Goal: Task Accomplishment & Management: Manage account settings

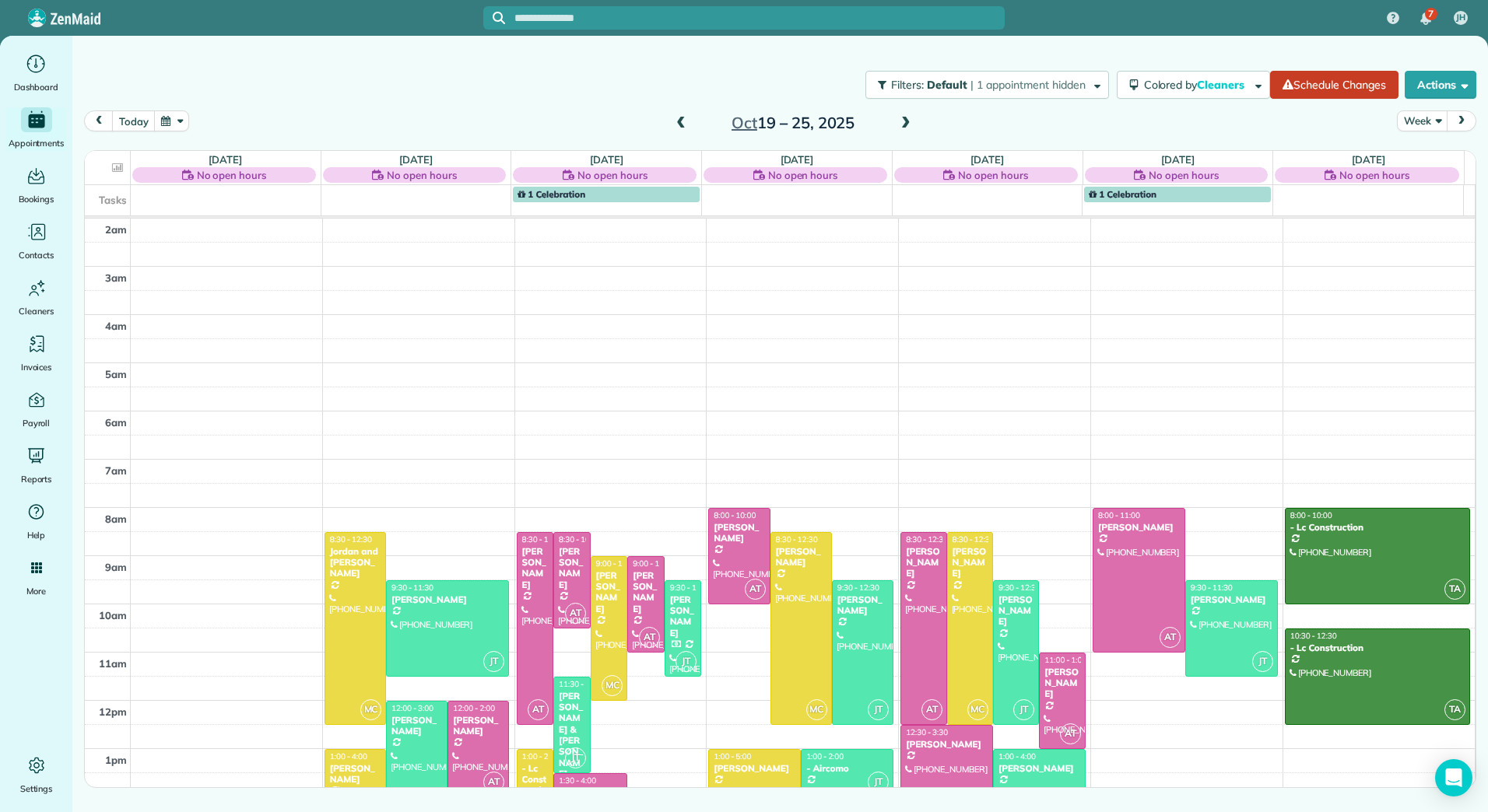
scroll to position [227, 0]
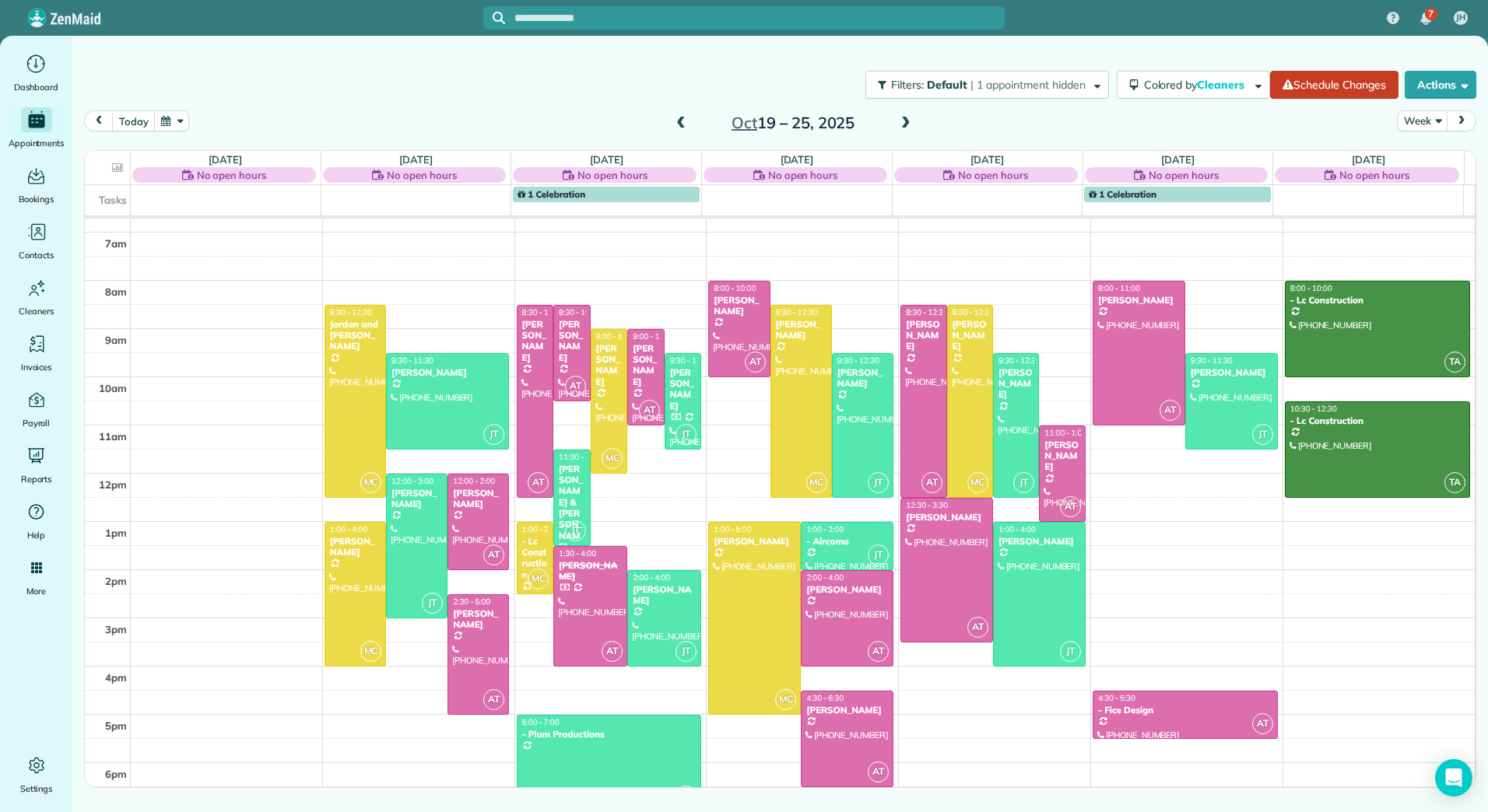
click at [683, 124] on span at bounding box center [681, 124] width 17 height 14
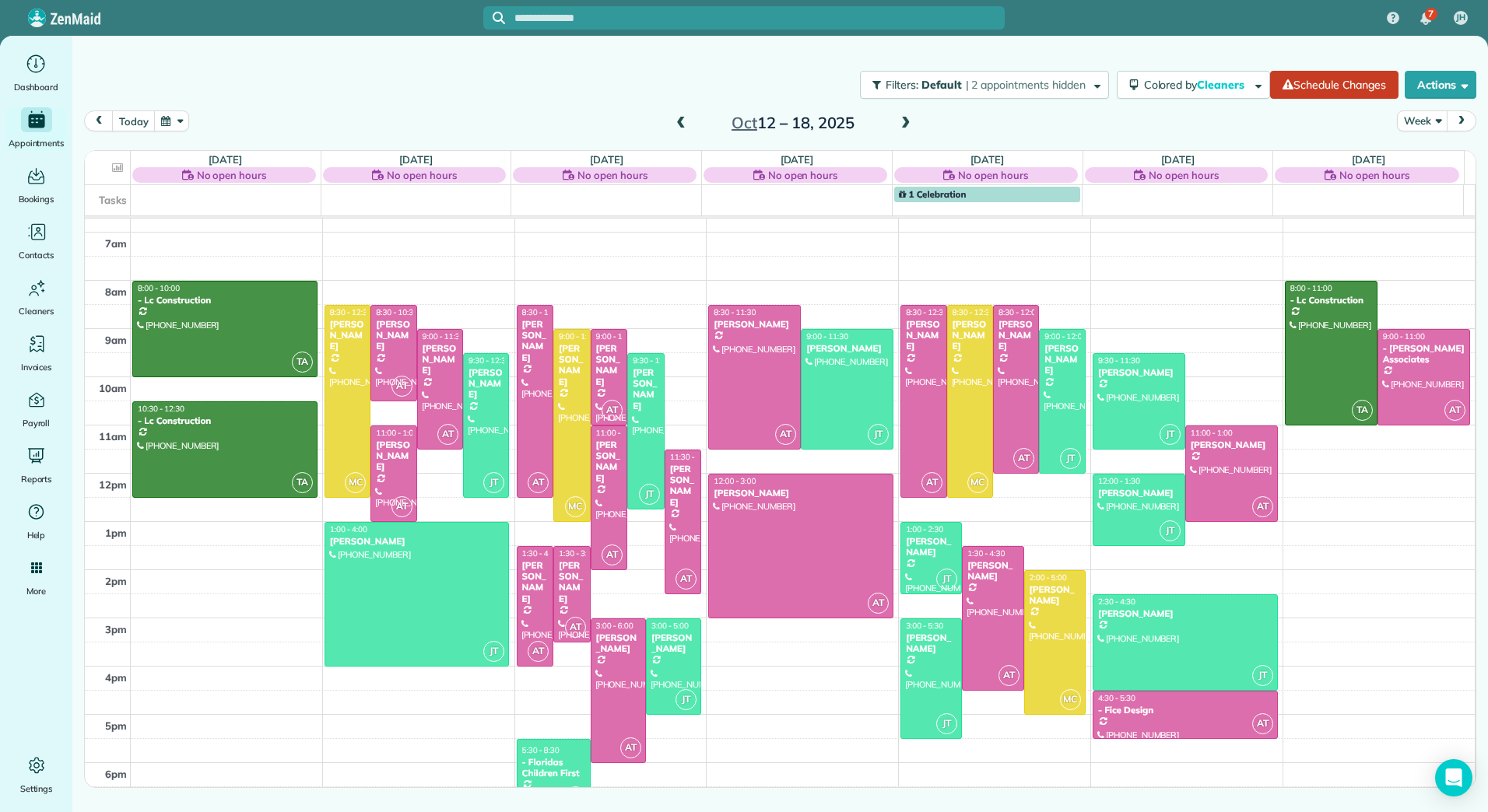
click at [683, 124] on span at bounding box center [681, 124] width 17 height 14
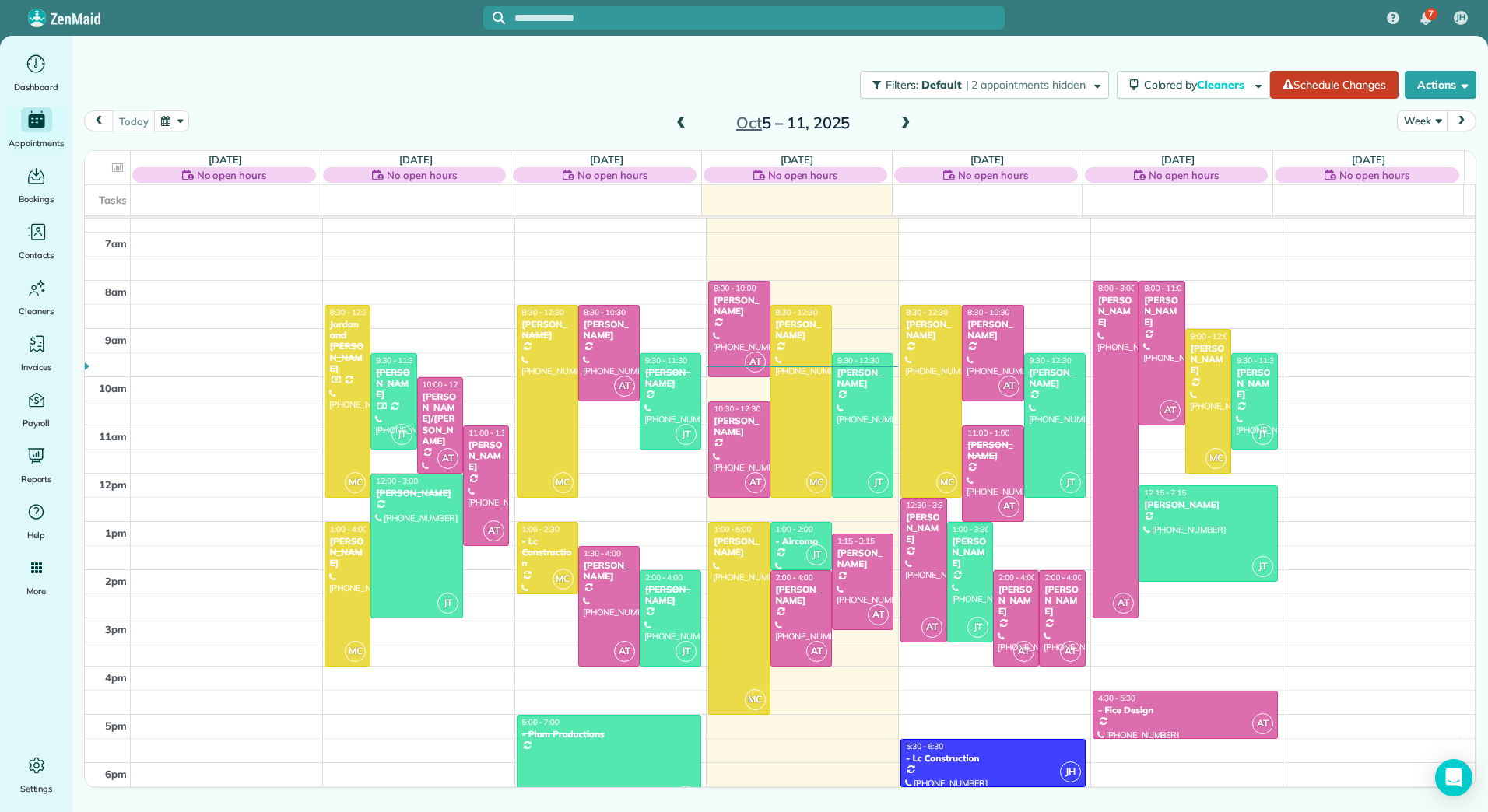
click at [683, 124] on span at bounding box center [681, 124] width 17 height 14
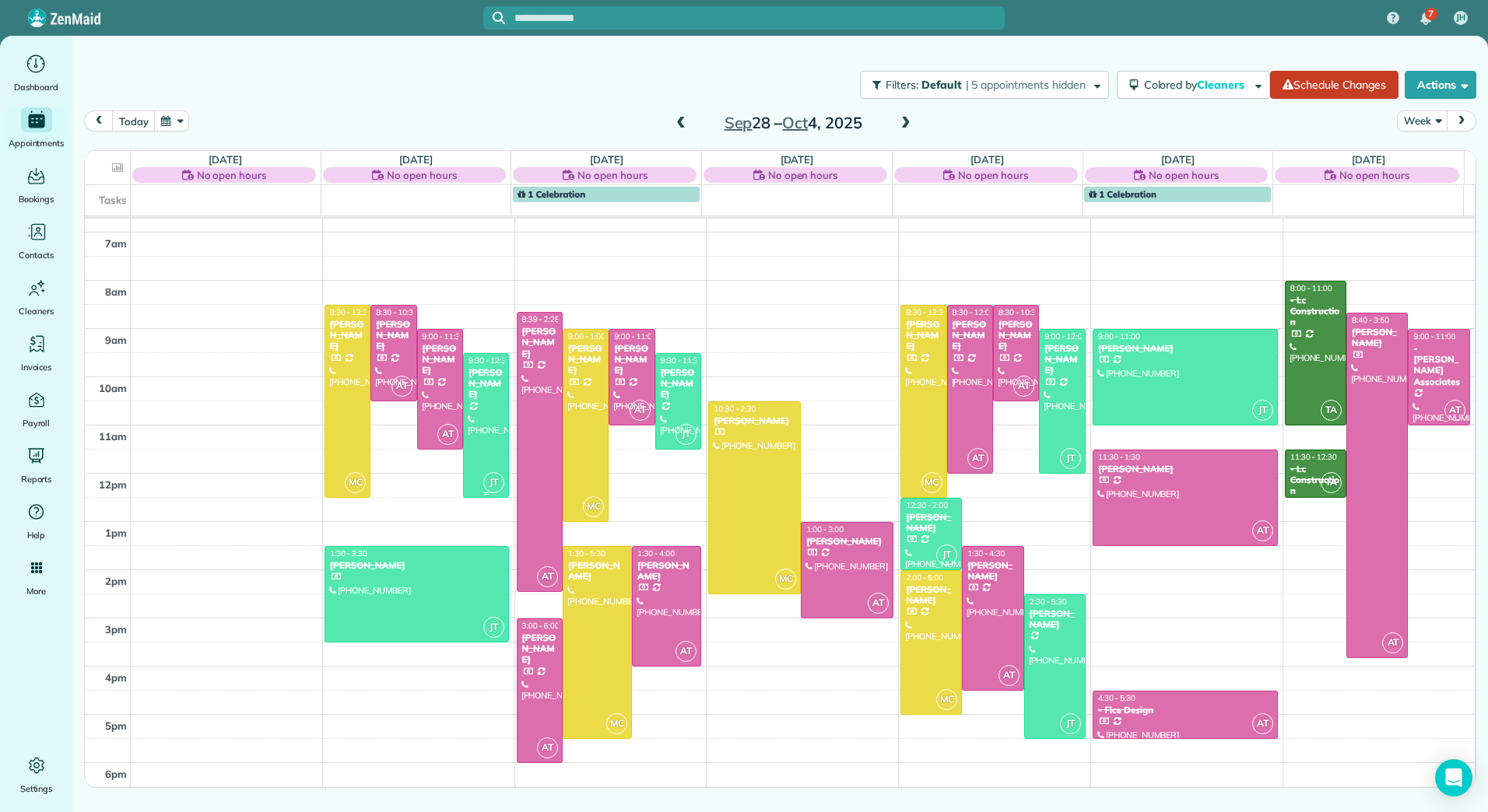
click at [490, 392] on div at bounding box center [485, 425] width 44 height 143
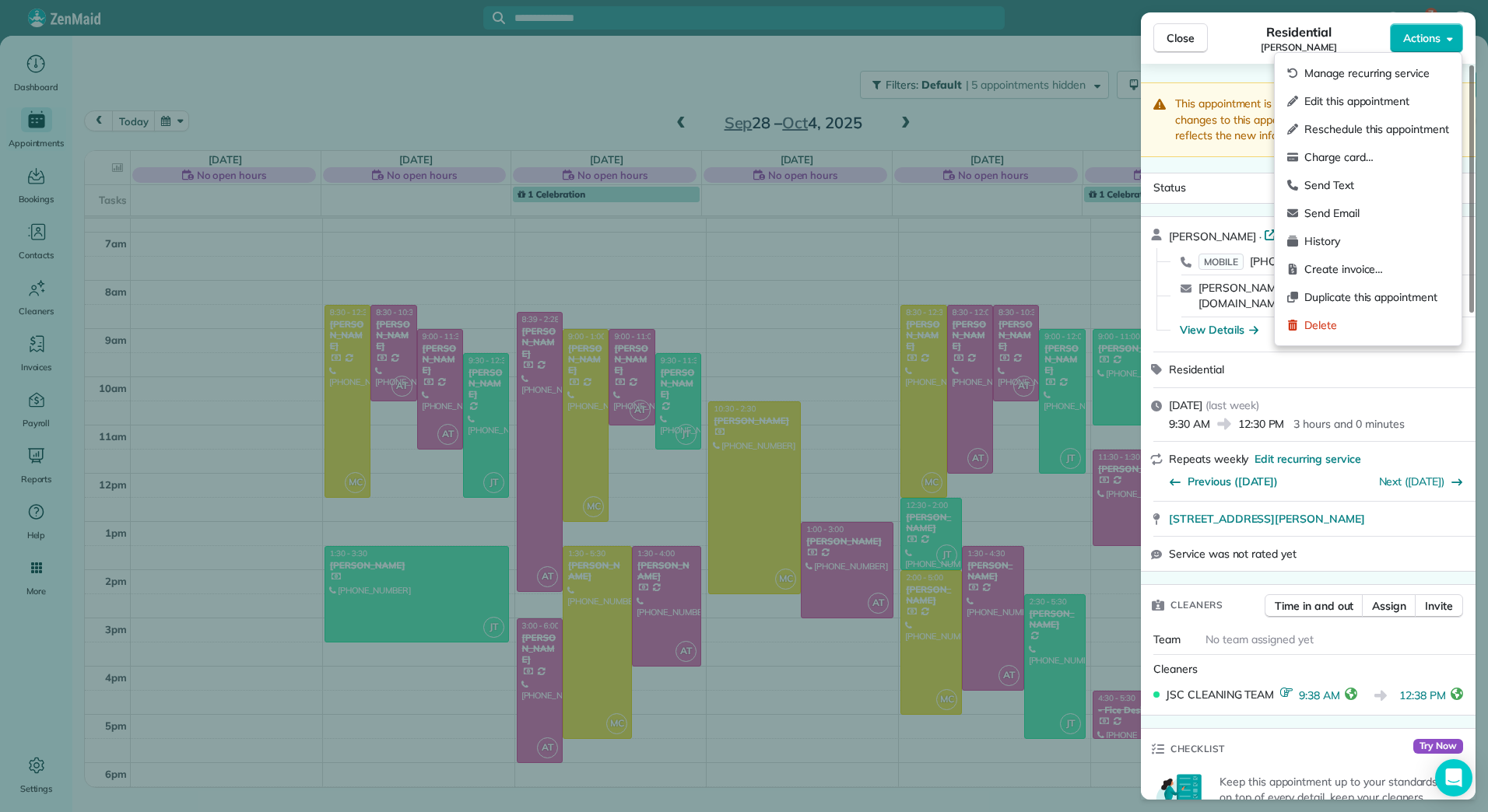
click at [1451, 39] on icon "button" at bounding box center [1449, 39] width 6 height 4
click at [1351, 106] on span "Edit this appointment" at bounding box center [1375, 102] width 145 height 16
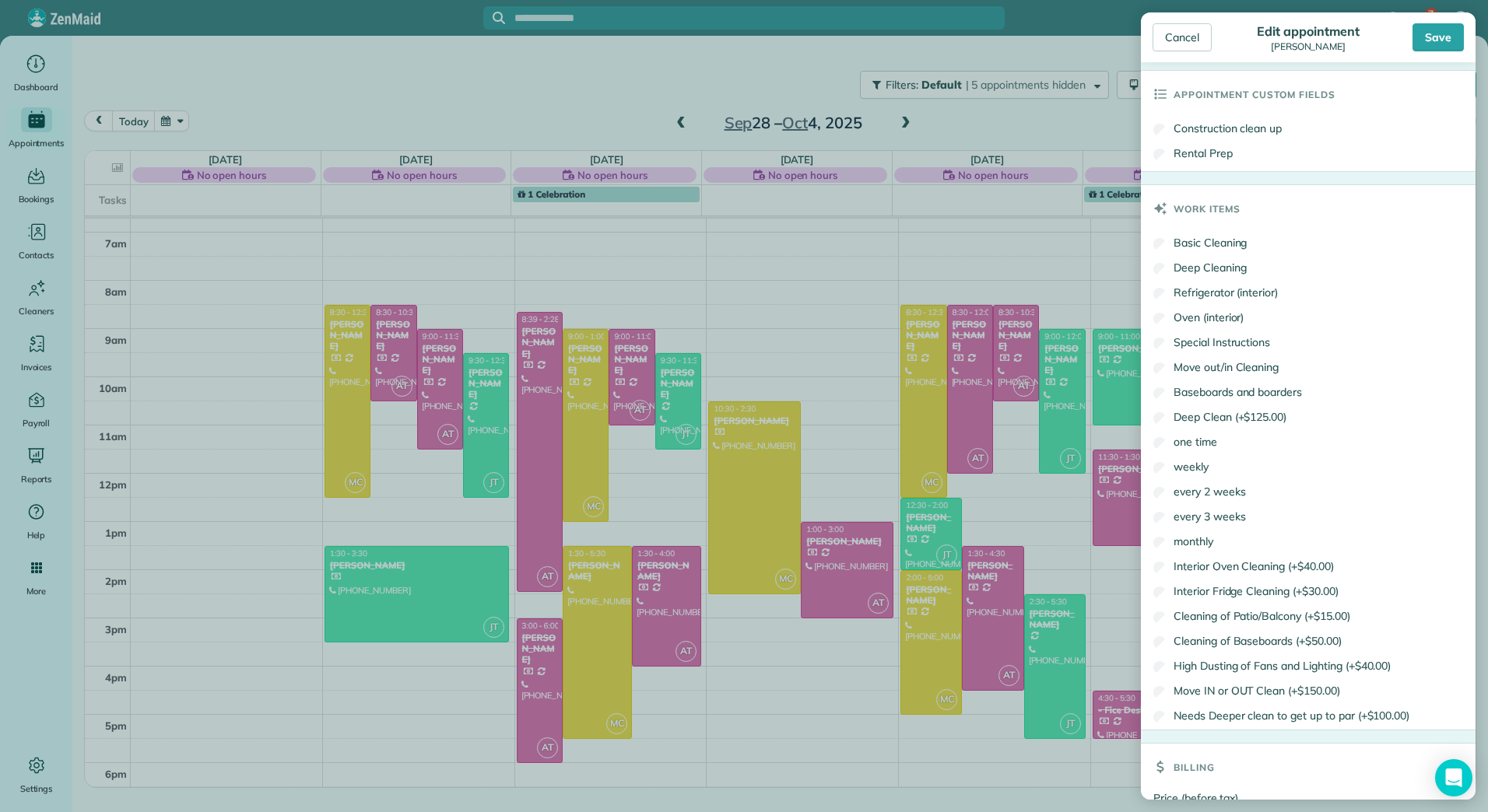
scroll to position [768, 0]
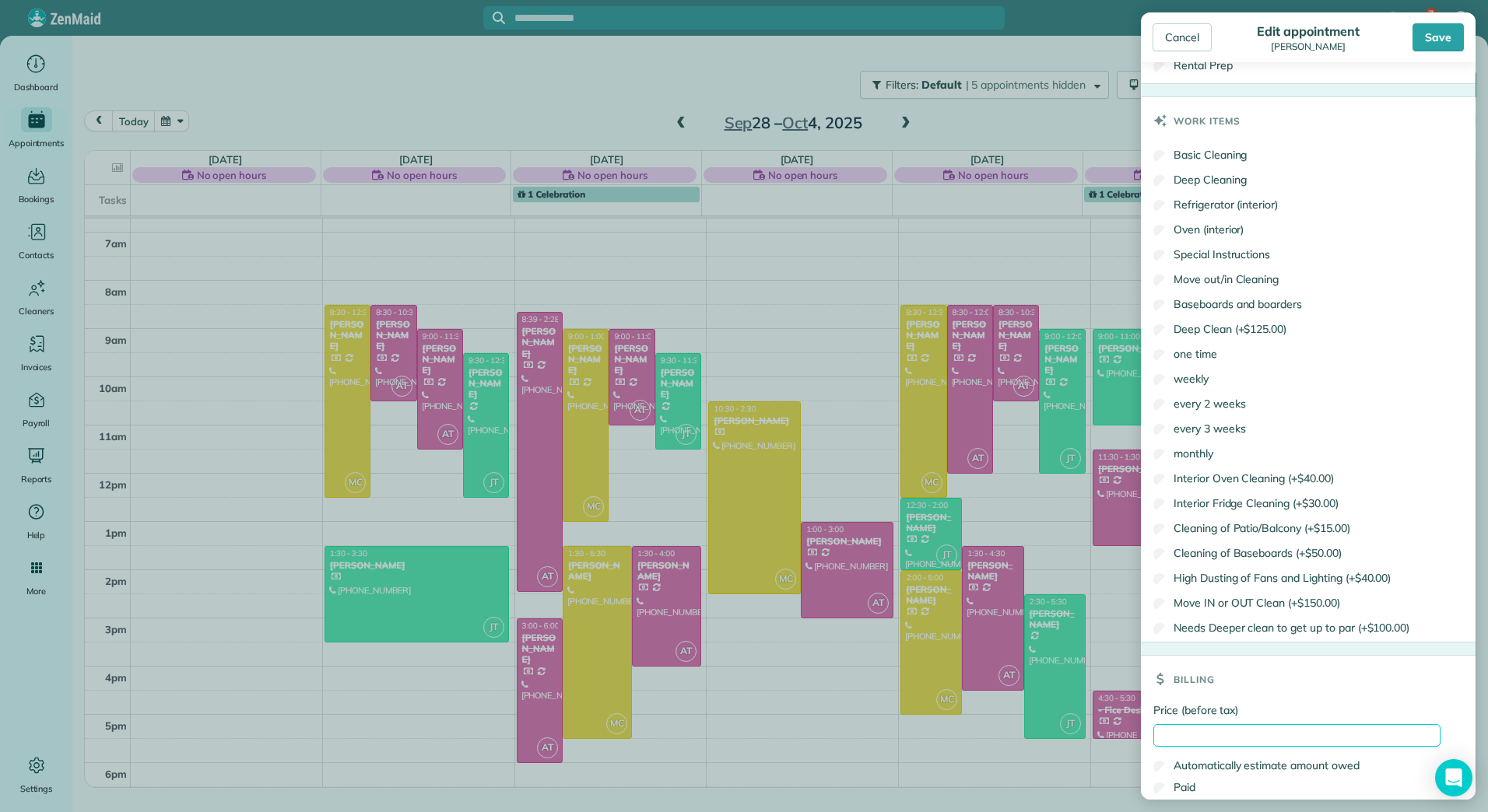
click at [1165, 732] on input "Price (before tax)" at bounding box center [1297, 735] width 287 height 23
type input "******"
click at [1180, 789] on label "Paid" at bounding box center [1174, 787] width 42 height 16
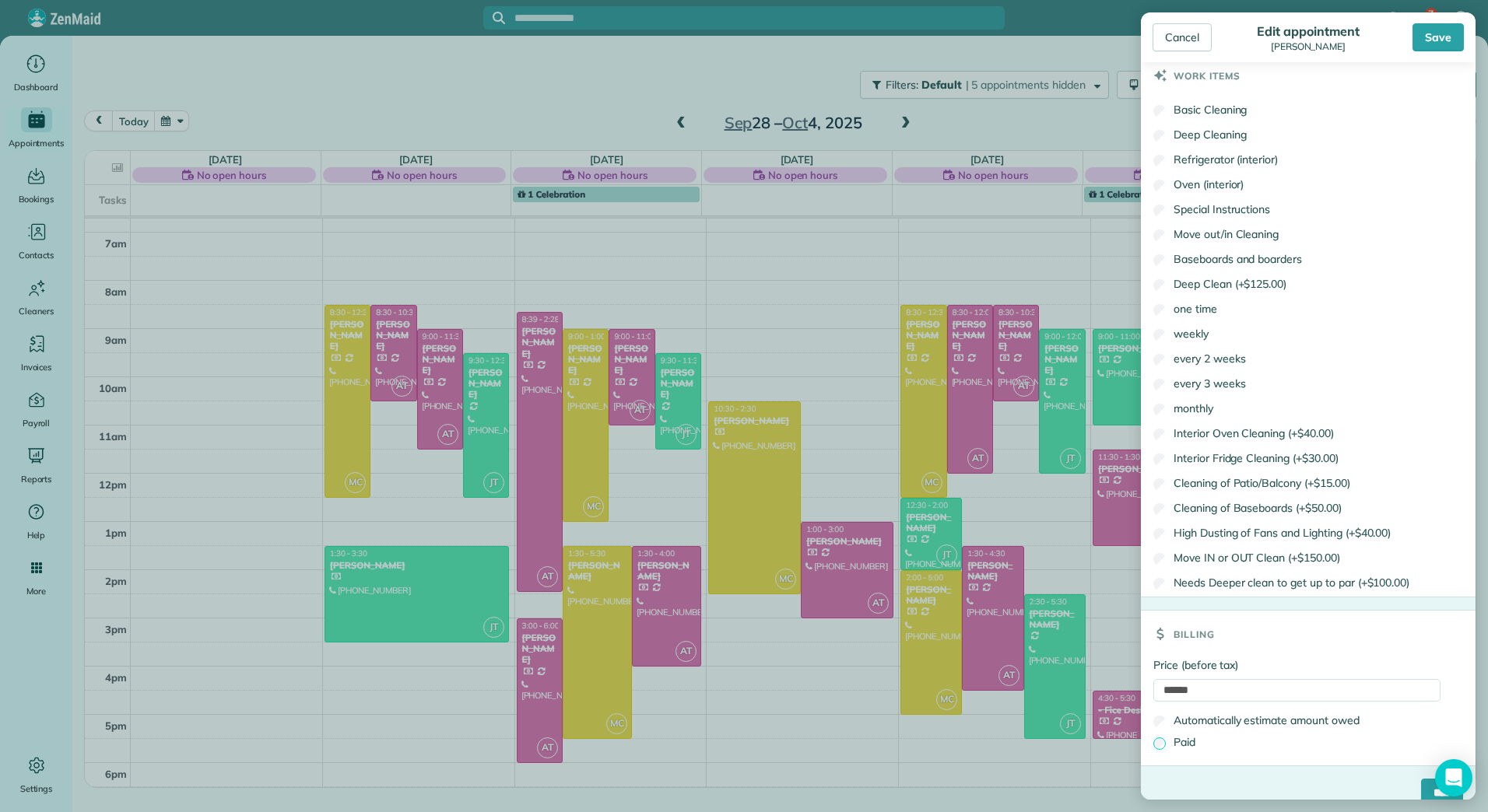
scroll to position [835, 0]
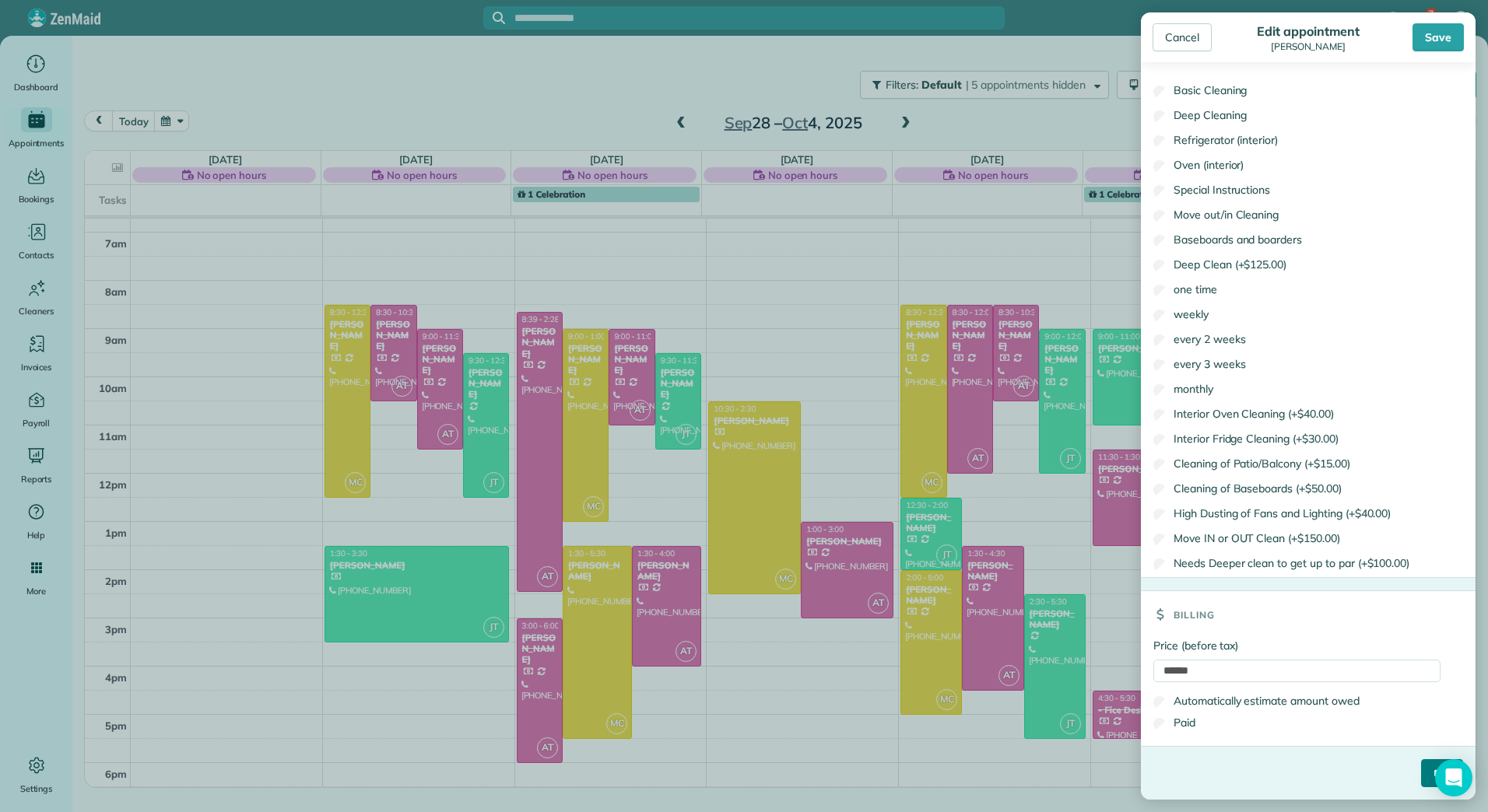
click at [1421, 773] on input "****" at bounding box center [1442, 773] width 42 height 28
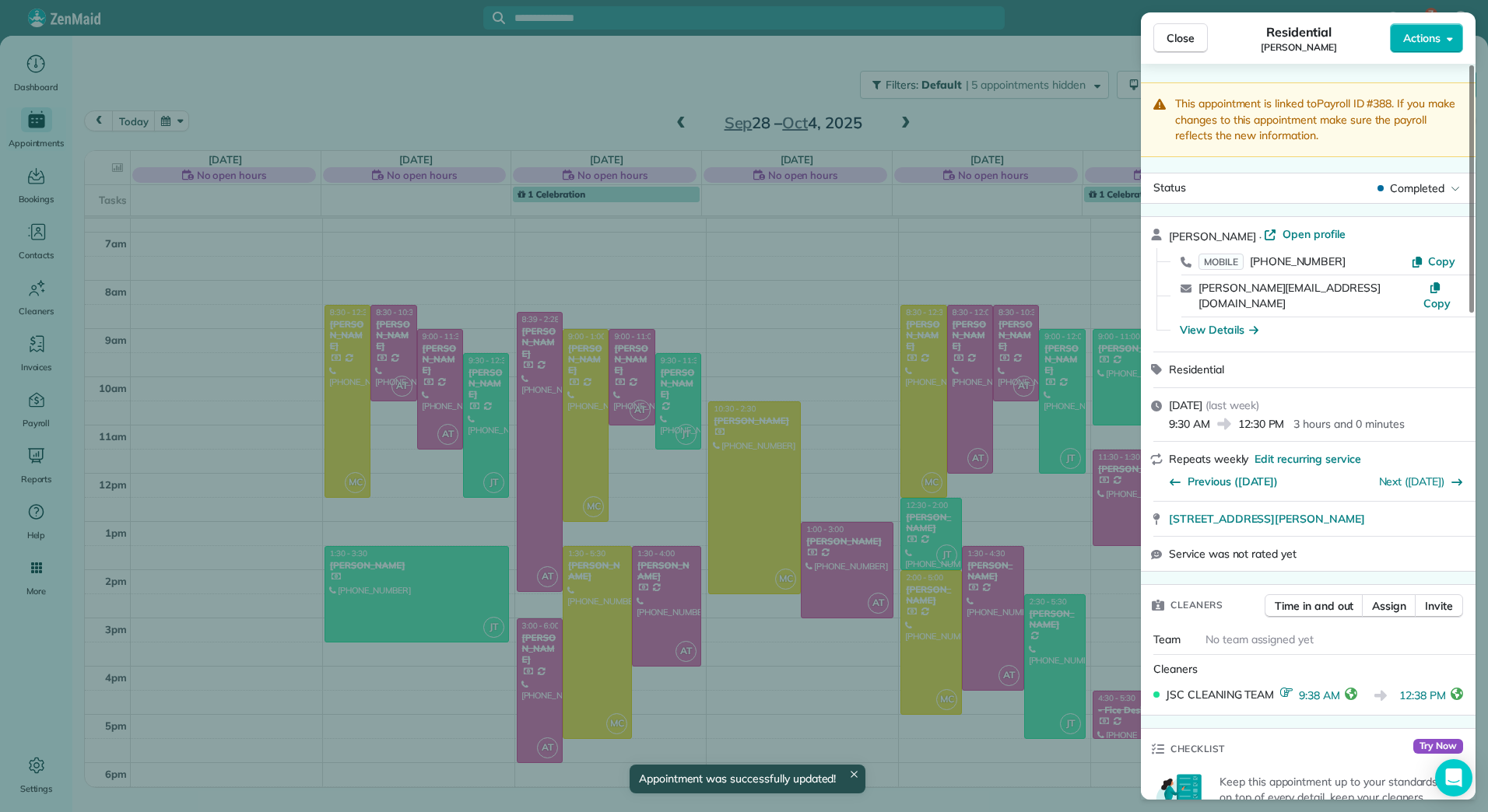
click at [1178, 34] on span "Close" at bounding box center [1180, 38] width 28 height 16
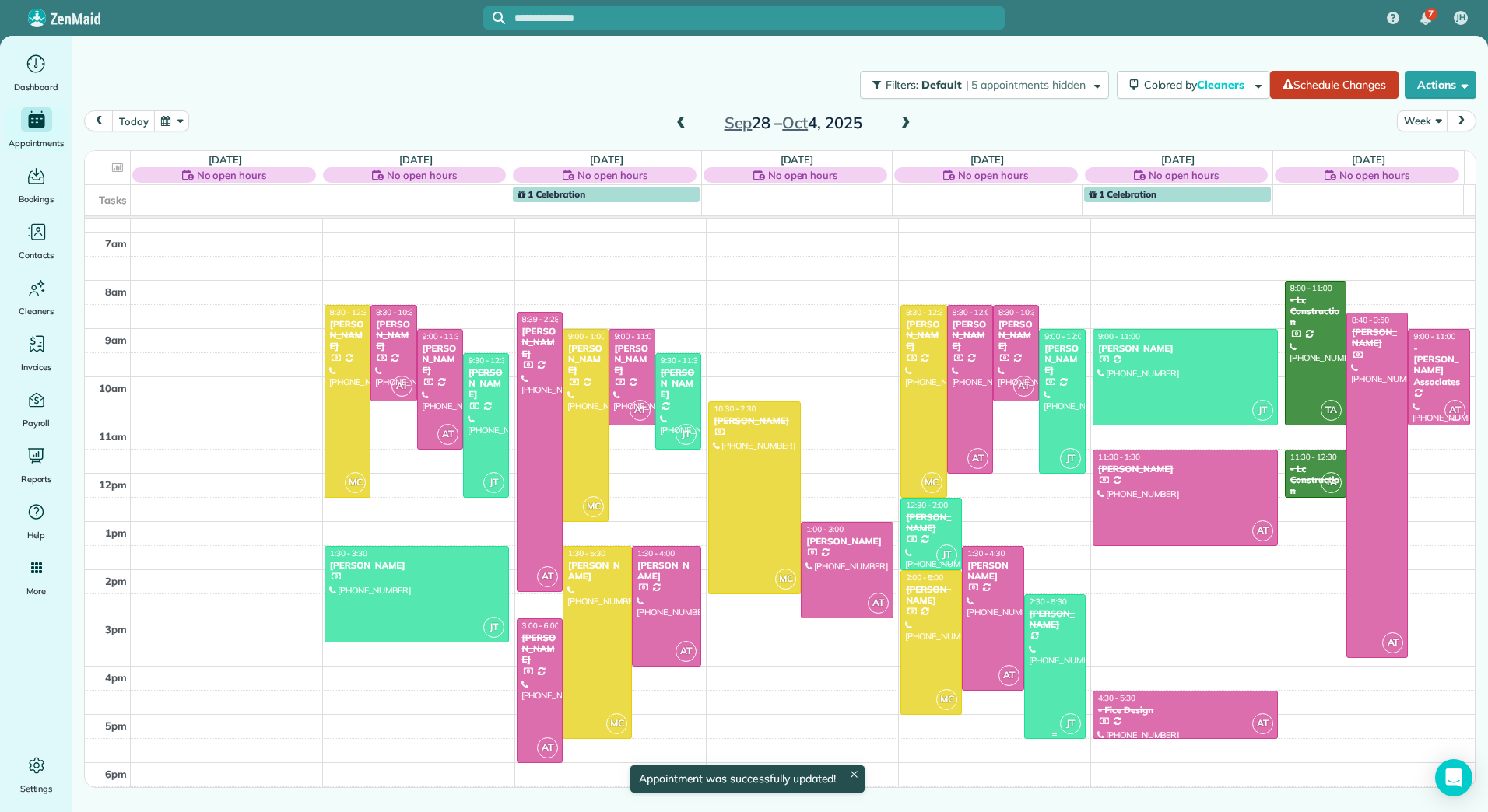
click at [1052, 637] on div at bounding box center [1054, 667] width 60 height 143
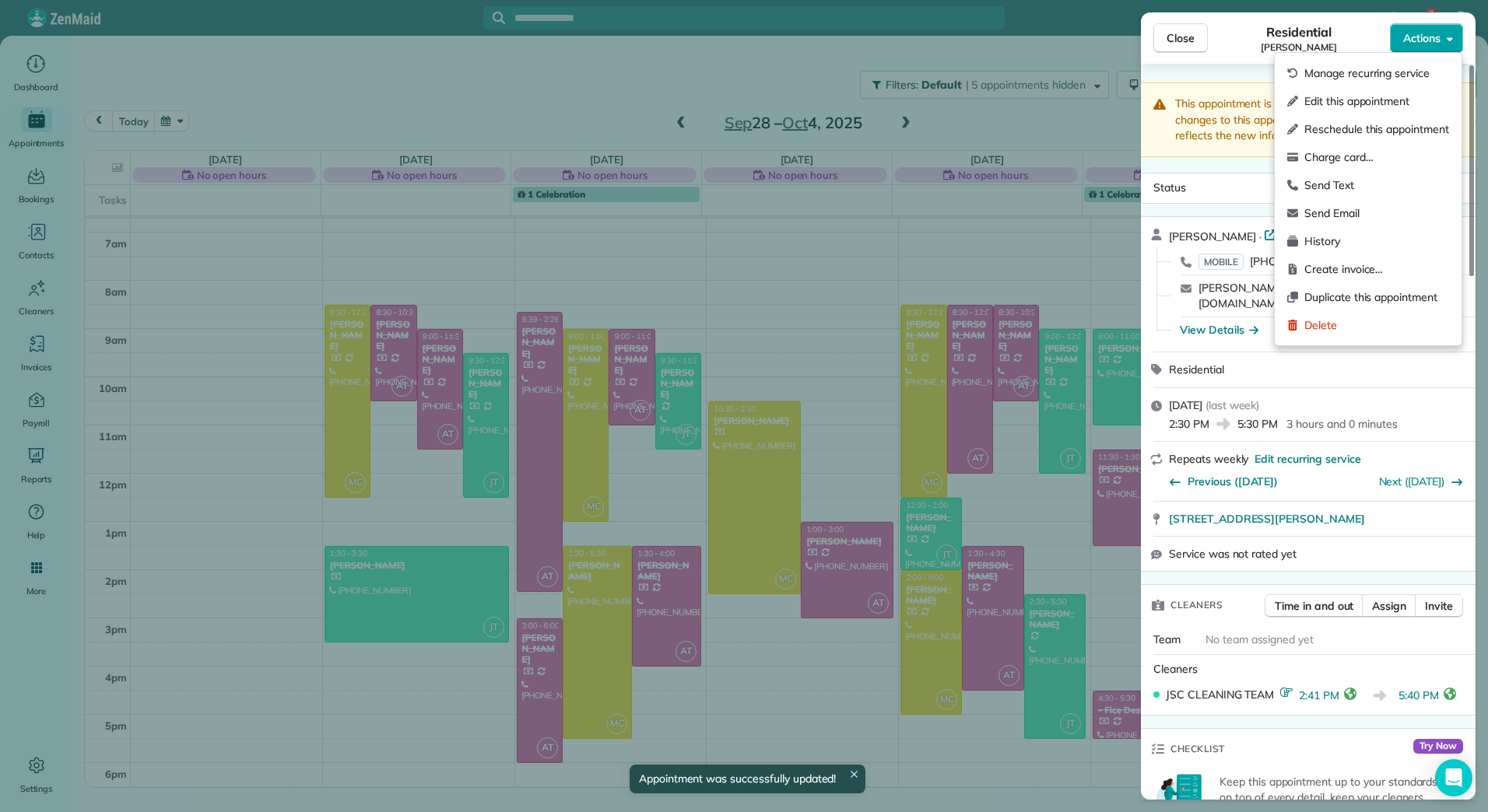
click at [1452, 48] on button "Actions" at bounding box center [1425, 38] width 73 height 30
drag, startPoint x: 1305, startPoint y: 118, endPoint x: 1308, endPoint y: 100, distance: 18.2
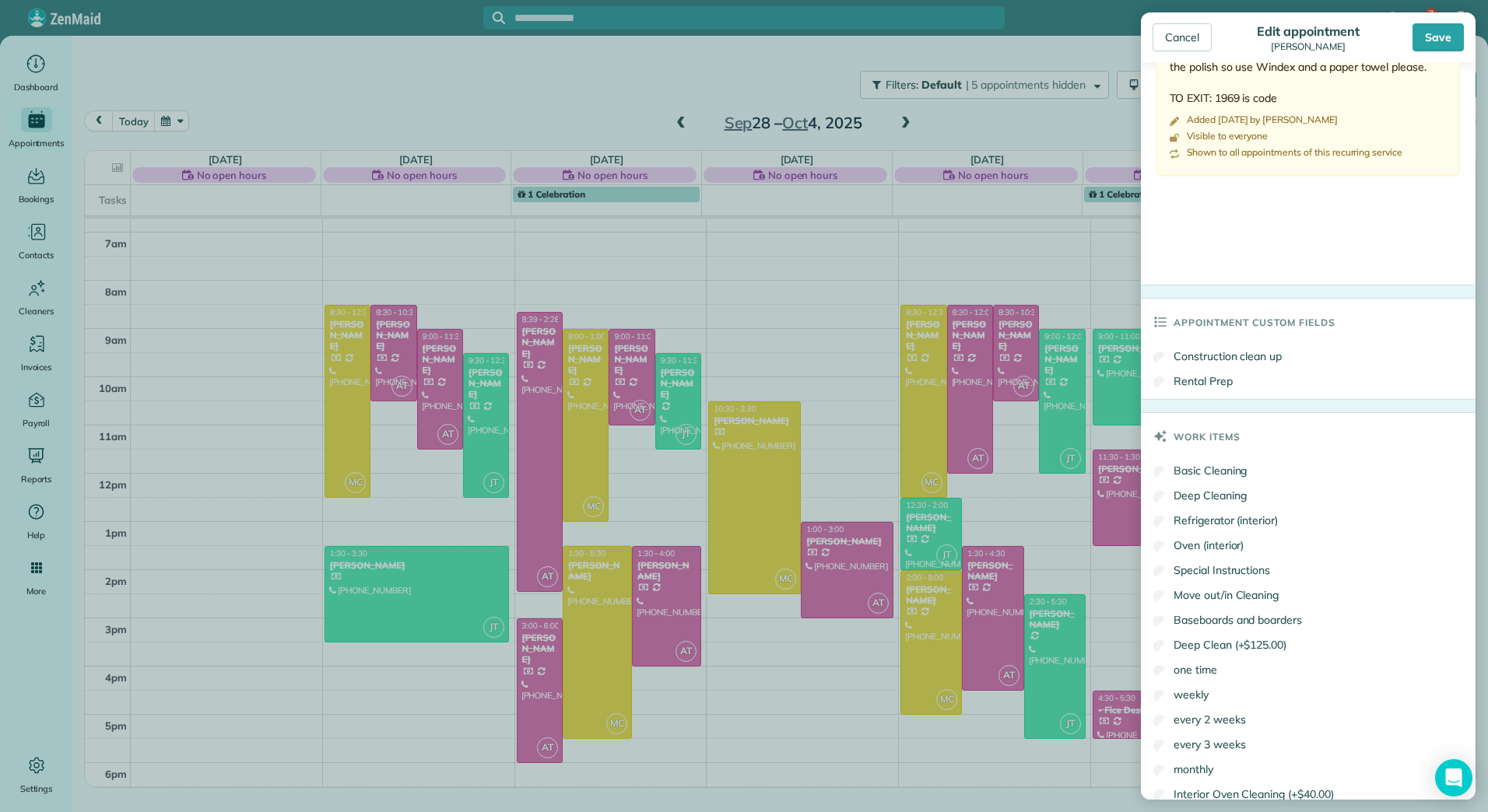
scroll to position [1244, 0]
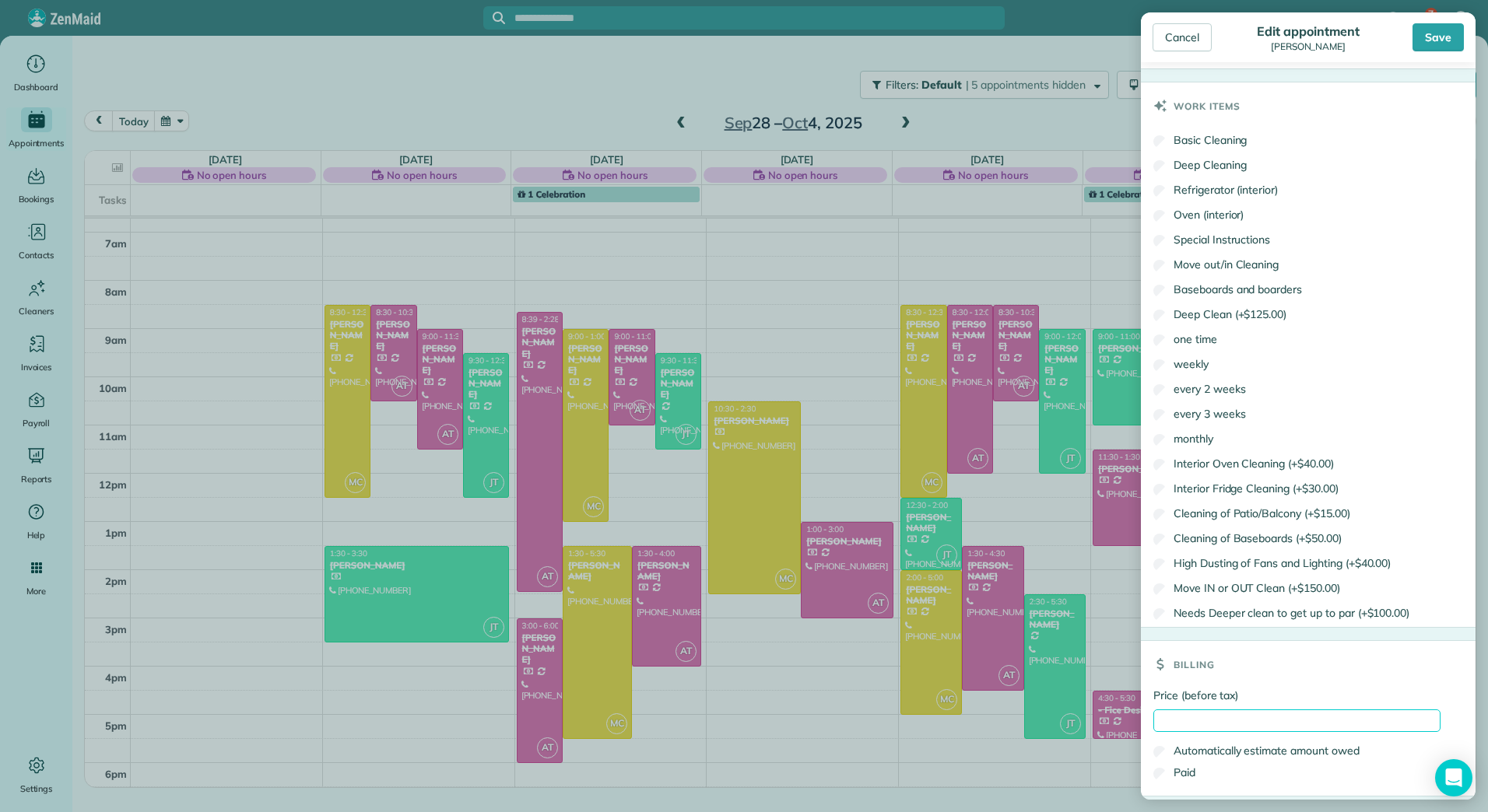
click at [1192, 727] on input "Price (before tax)" at bounding box center [1297, 720] width 287 height 23
type input "******"
click at [1186, 770] on label "Paid" at bounding box center [1174, 772] width 42 height 16
click at [1424, 33] on div "Save" at bounding box center [1438, 37] width 52 height 28
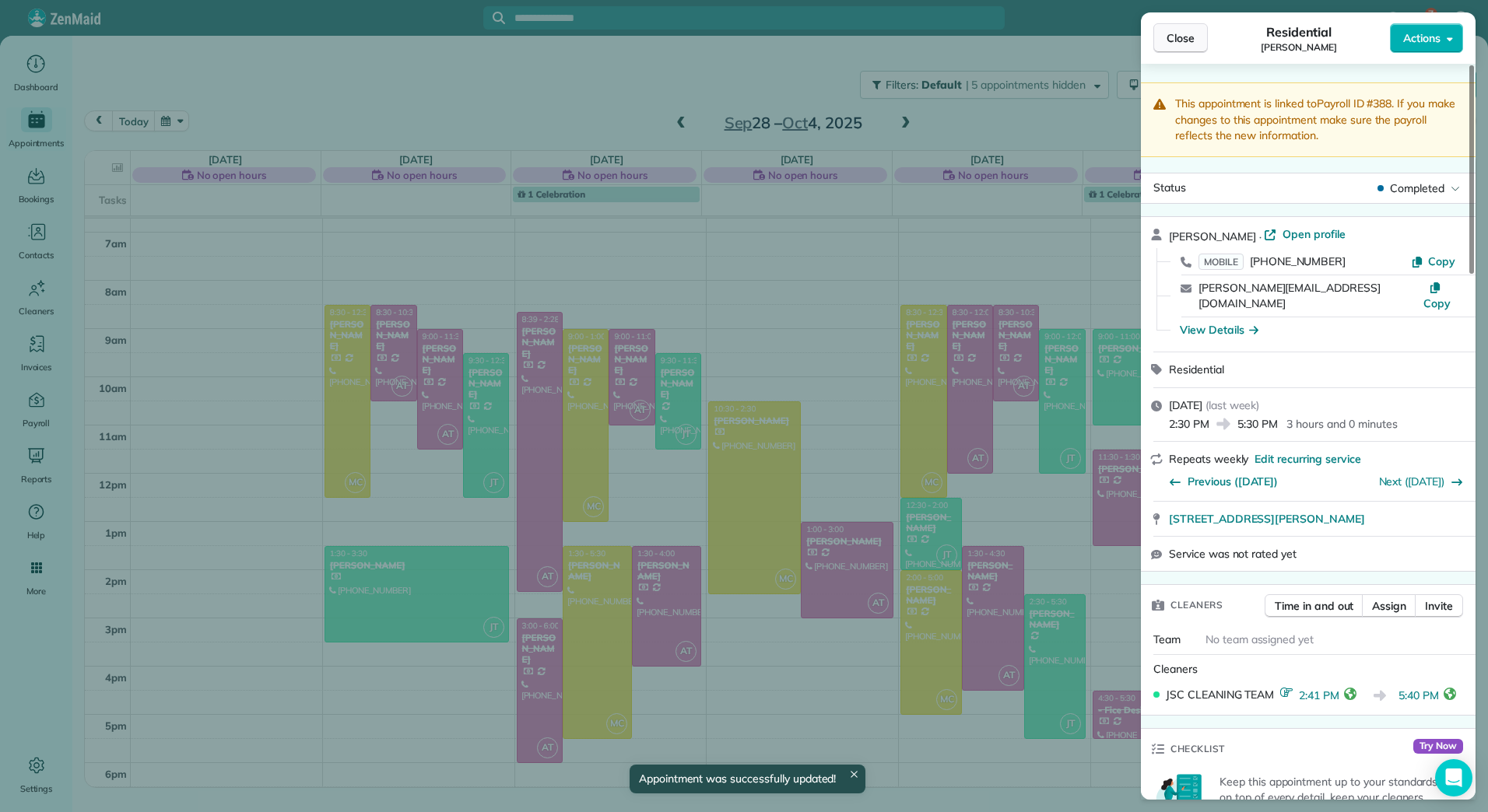
click at [1180, 37] on span "Close" at bounding box center [1180, 38] width 28 height 16
